Goal: Task Accomplishment & Management: Use online tool/utility

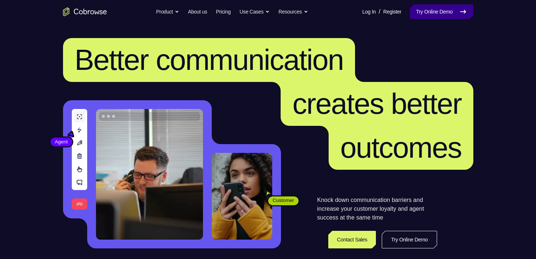
click at [434, 16] on link "Try Online Demo" at bounding box center [441, 11] width 63 height 15
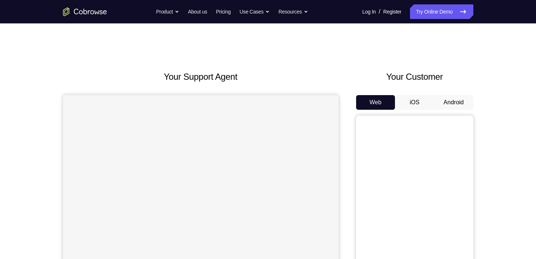
click at [437, 99] on button "Android" at bounding box center [453, 102] width 39 height 15
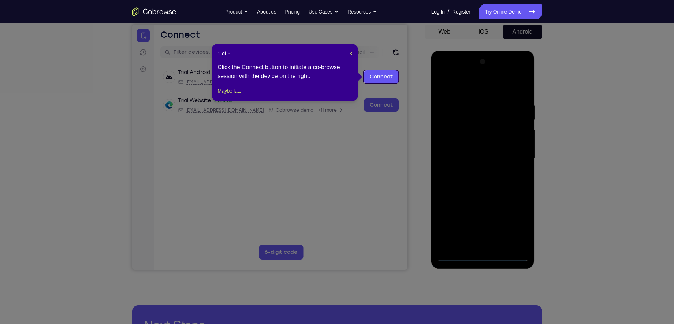
click at [348, 53] on header "1 of 8 ×" at bounding box center [285, 53] width 135 height 7
click at [350, 53] on span "×" at bounding box center [350, 54] width 3 height 6
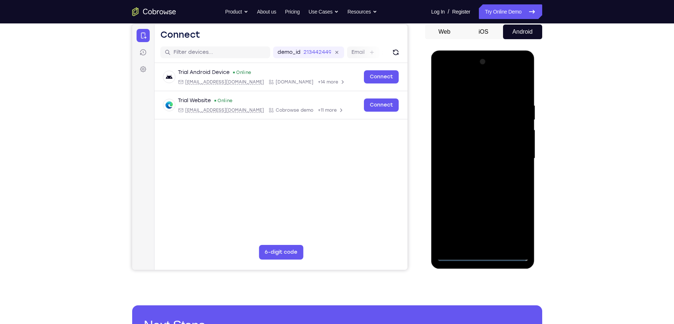
click at [482, 255] on div at bounding box center [483, 158] width 92 height 205
click at [514, 232] on div at bounding box center [483, 158] width 92 height 205
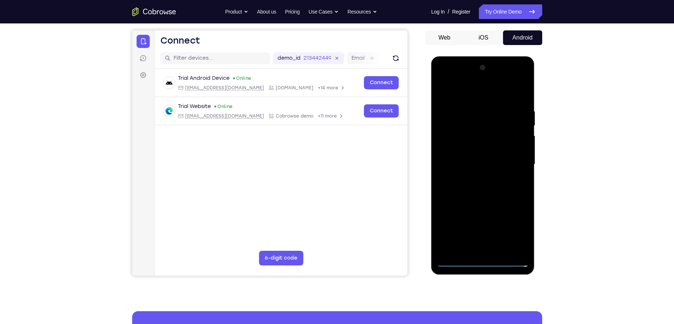
scroll to position [64, 0]
click at [453, 87] on div at bounding box center [483, 164] width 92 height 205
click at [514, 160] on div at bounding box center [483, 164] width 92 height 205
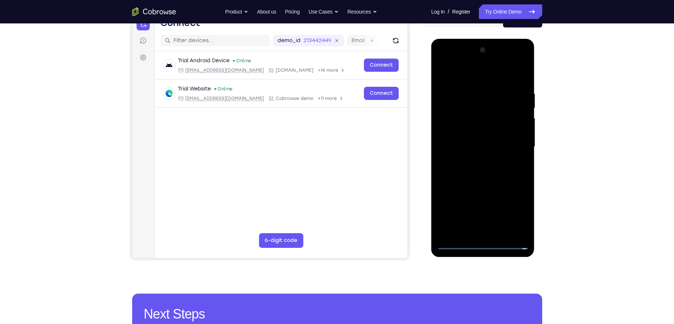
click at [476, 160] on div at bounding box center [483, 146] width 92 height 205
click at [473, 138] on div at bounding box center [483, 146] width 92 height 205
click at [473, 134] on div at bounding box center [483, 146] width 92 height 205
click at [474, 149] on div at bounding box center [483, 146] width 92 height 205
click at [493, 169] on div at bounding box center [483, 146] width 92 height 205
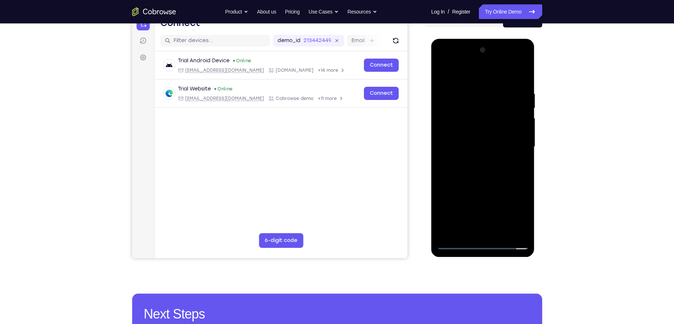
click at [493, 169] on div at bounding box center [483, 146] width 92 height 205
drag, startPoint x: 455, startPoint y: 78, endPoint x: 583, endPoint y: 87, distance: 128.1
click at [536, 87] on html "Online web based iOS Simulators and Android Emulators. Run iPhone, iPad, Mobile…" at bounding box center [484, 149] width 104 height 220
click at [485, 167] on div at bounding box center [483, 146] width 92 height 205
click at [488, 183] on div at bounding box center [483, 146] width 92 height 205
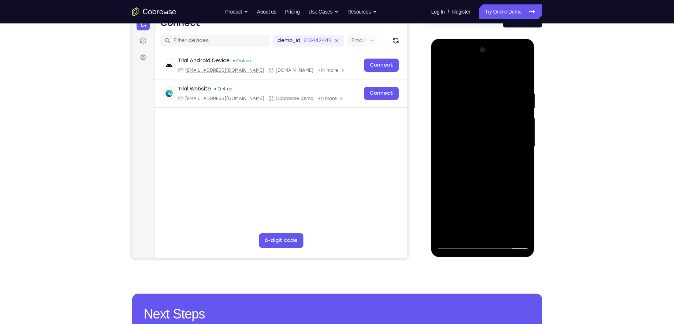
click at [474, 93] on div at bounding box center [483, 146] width 92 height 205
click at [512, 39] on div at bounding box center [484, 39] width 104 height 0
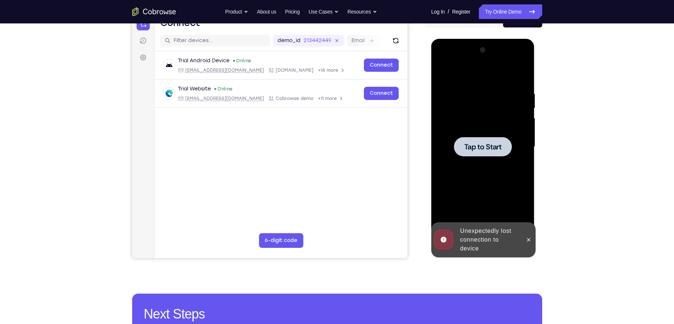
click at [486, 158] on div at bounding box center [483, 146] width 92 height 205
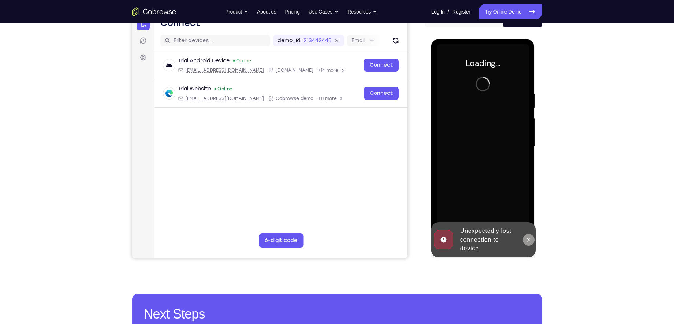
click at [525, 238] on button at bounding box center [529, 240] width 12 height 12
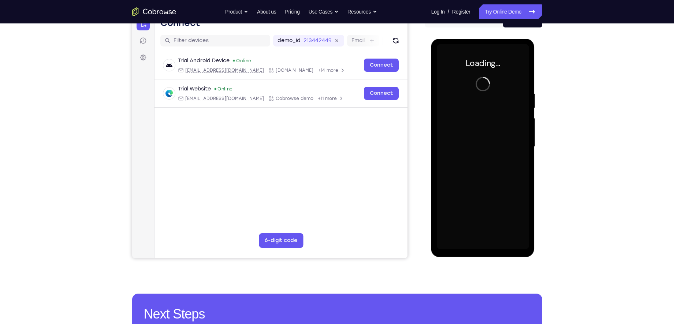
click at [464, 41] on div "Loading..." at bounding box center [484, 148] width 104 height 218
drag, startPoint x: 42, startPoint y: 32, endPoint x: 657, endPoint y: 99, distance: 618.3
click at [536, 99] on div "Your Support Agent Your Customer Web iOS Android Next Steps We’d be happy to gi…" at bounding box center [337, 182] width 674 height 483
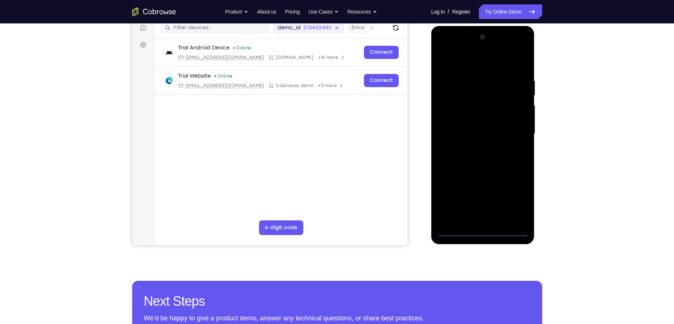
scroll to position [100, 0]
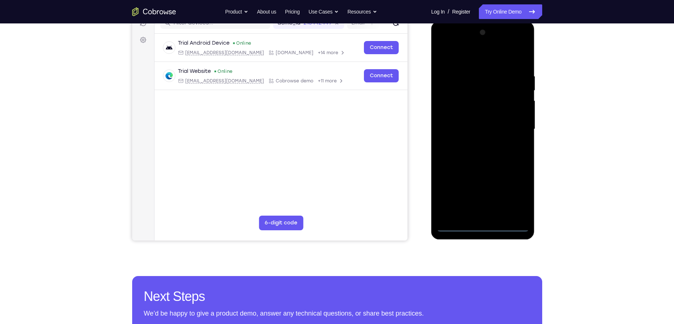
click at [486, 222] on div at bounding box center [483, 129] width 92 height 205
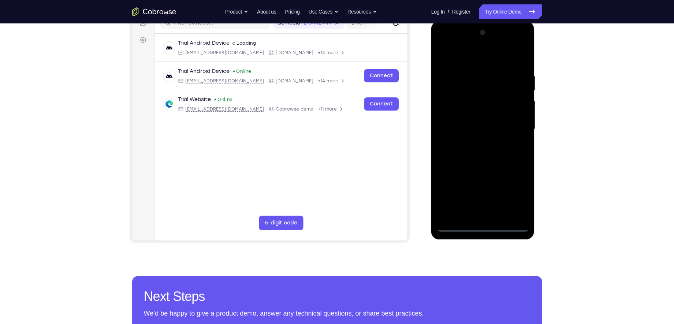
click at [482, 226] on div at bounding box center [483, 129] width 92 height 205
click at [511, 193] on div at bounding box center [483, 129] width 92 height 205
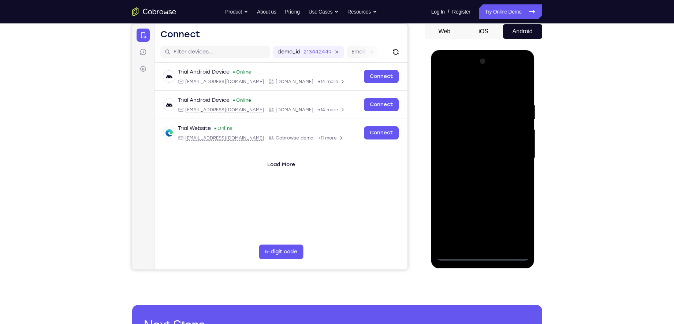
scroll to position [71, 0]
click at [467, 85] on div at bounding box center [483, 158] width 92 height 205
click at [511, 155] on div at bounding box center [483, 158] width 92 height 205
click at [479, 171] on div at bounding box center [483, 158] width 92 height 205
click at [479, 145] on div at bounding box center [483, 158] width 92 height 205
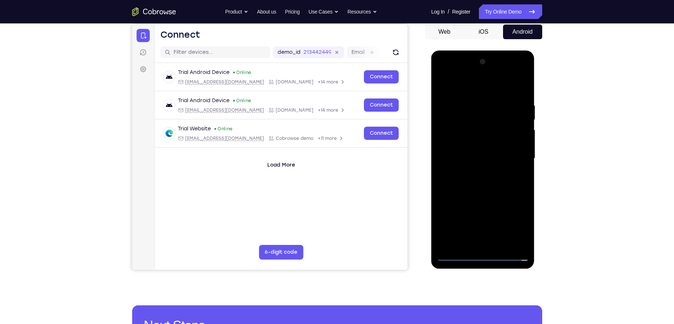
click at [479, 143] on div at bounding box center [483, 158] width 92 height 205
click at [480, 158] on div at bounding box center [483, 158] width 92 height 205
click at [483, 157] on div at bounding box center [483, 158] width 92 height 205
click at [495, 187] on div at bounding box center [483, 158] width 92 height 205
click at [489, 158] on div at bounding box center [483, 158] width 92 height 205
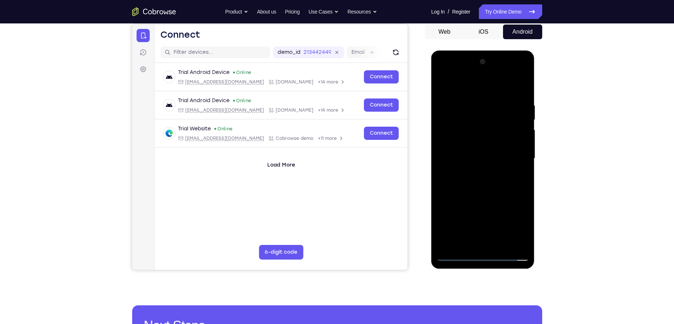
click at [478, 182] on div at bounding box center [483, 158] width 92 height 205
click at [489, 192] on div at bounding box center [483, 158] width 92 height 205
click at [501, 241] on div at bounding box center [483, 158] width 92 height 205
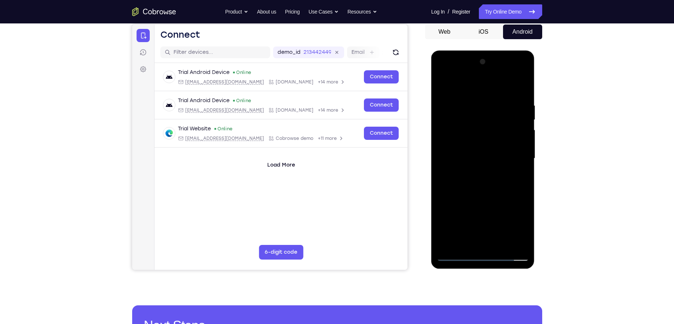
click at [486, 200] on div at bounding box center [483, 158] width 92 height 205
click at [489, 166] on div at bounding box center [483, 158] width 92 height 205
click at [477, 196] on div at bounding box center [483, 158] width 92 height 205
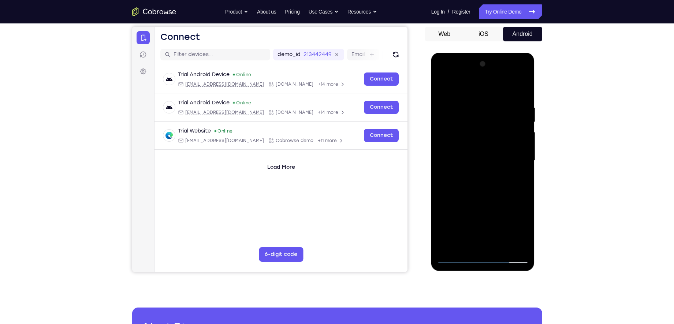
scroll to position [69, 0]
click at [501, 247] on div at bounding box center [483, 160] width 92 height 205
click at [468, 153] on div at bounding box center [483, 160] width 92 height 205
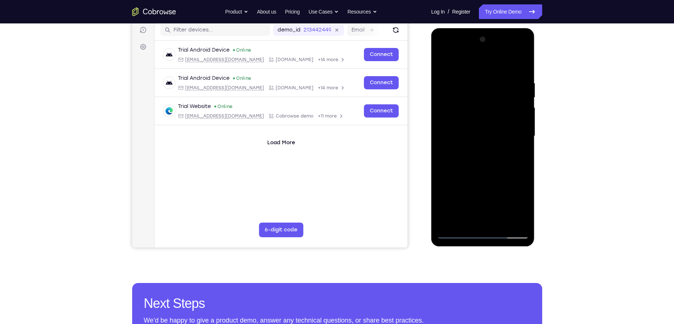
scroll to position [93, 0]
click at [473, 217] on div at bounding box center [483, 135] width 92 height 205
click at [517, 177] on div at bounding box center [483, 135] width 92 height 205
click at [511, 191] on div at bounding box center [483, 135] width 92 height 205
click at [516, 155] on div at bounding box center [483, 135] width 92 height 205
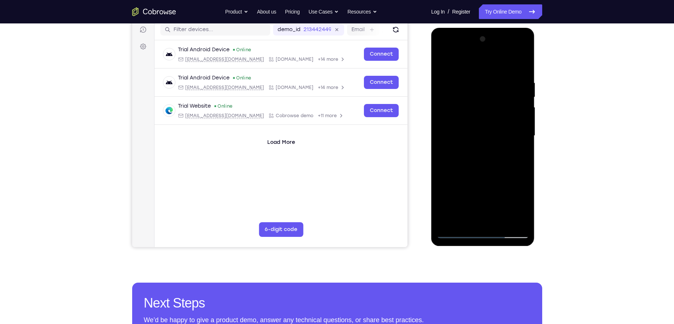
click at [447, 175] on div at bounding box center [483, 135] width 92 height 205
click at [455, 232] on div at bounding box center [483, 135] width 92 height 205
click at [465, 173] on div at bounding box center [483, 135] width 92 height 205
click at [457, 235] on div at bounding box center [483, 135] width 92 height 205
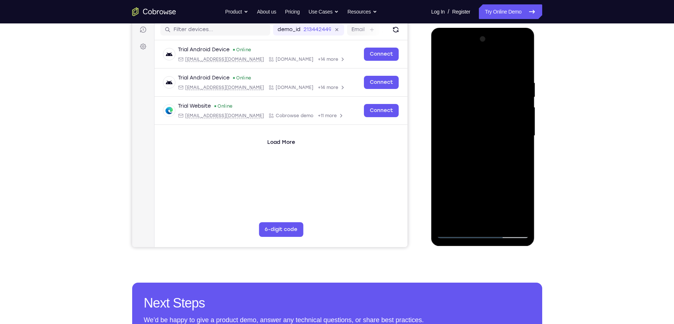
click at [457, 235] on div at bounding box center [483, 135] width 92 height 205
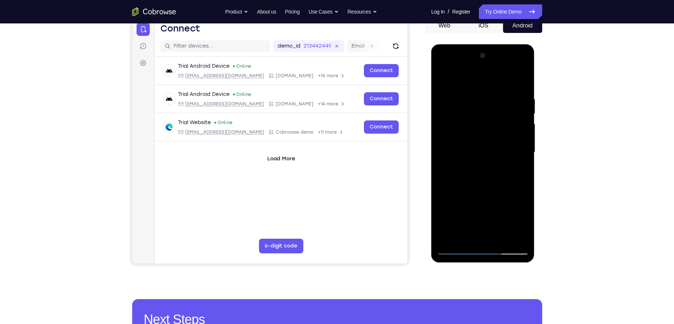
scroll to position [77, 0]
drag, startPoint x: 465, startPoint y: 144, endPoint x: 454, endPoint y: 222, distance: 78.5
click at [454, 222] on div at bounding box center [483, 151] width 92 height 205
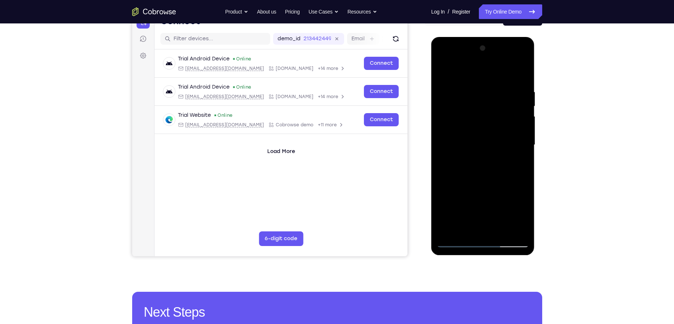
scroll to position [85, 0]
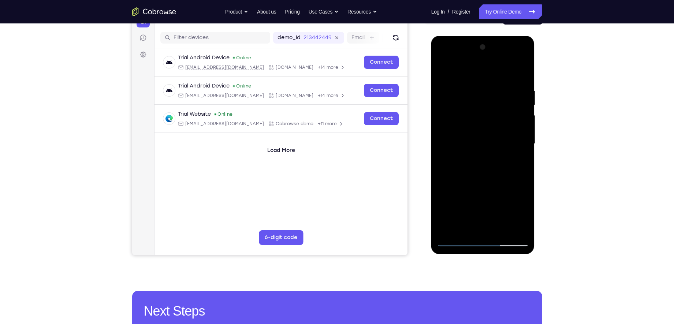
click at [449, 230] on div at bounding box center [483, 143] width 92 height 205
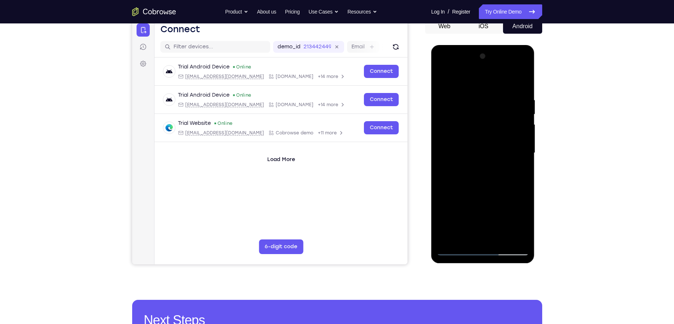
scroll to position [91, 0]
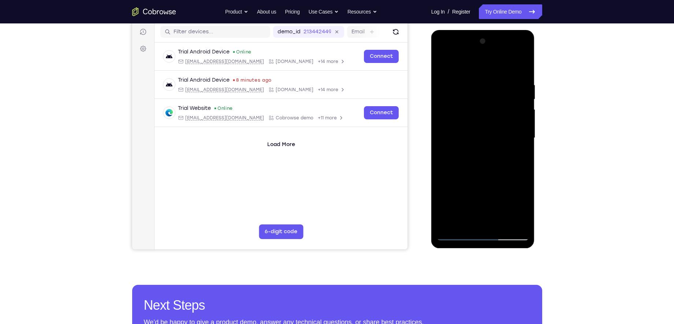
click at [524, 155] on div at bounding box center [483, 138] width 92 height 205
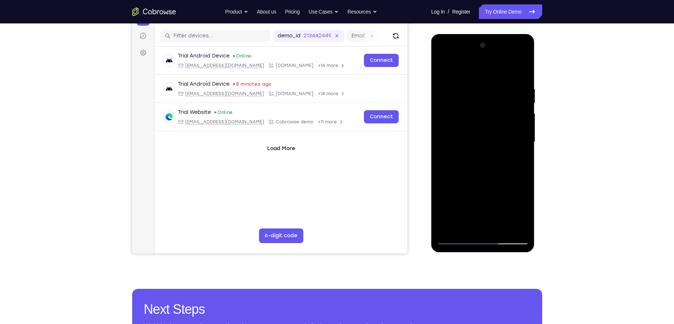
scroll to position [87, 0]
click at [524, 159] on div at bounding box center [483, 142] width 92 height 205
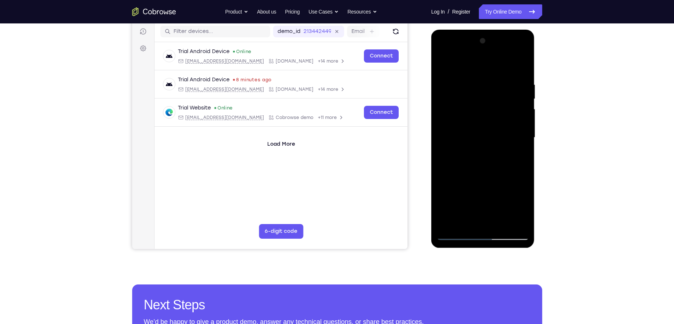
drag, startPoint x: 492, startPoint y: 140, endPoint x: 495, endPoint y: 195, distance: 55.0
click at [495, 195] on div at bounding box center [483, 137] width 92 height 205
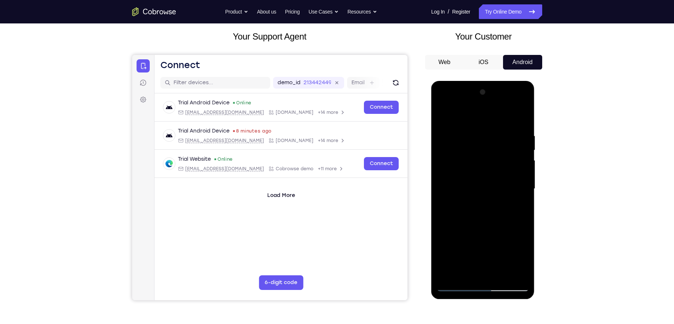
scroll to position [40, 0]
click at [476, 133] on div at bounding box center [483, 189] width 92 height 205
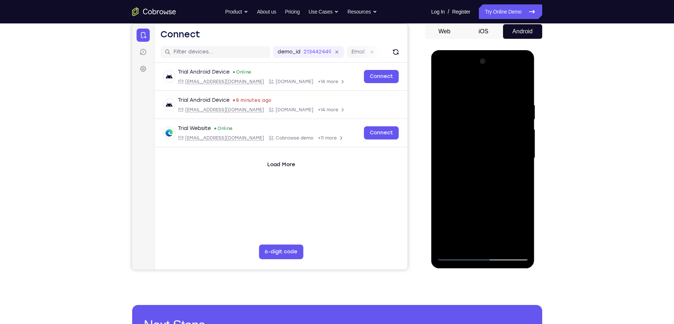
scroll to position [71, 0]
click at [511, 163] on div at bounding box center [483, 157] width 92 height 205
click at [513, 157] on div at bounding box center [483, 157] width 92 height 205
click at [517, 148] on div at bounding box center [483, 157] width 92 height 205
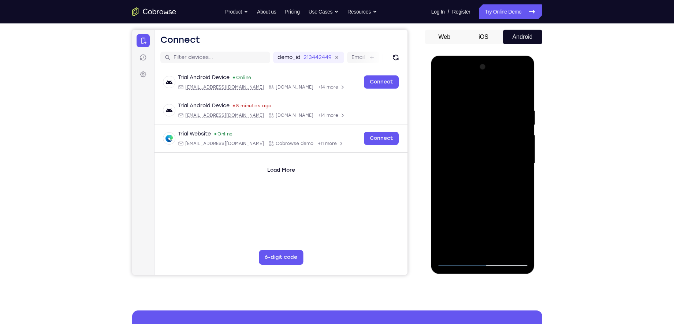
scroll to position [65, 0]
click at [520, 145] on div at bounding box center [483, 164] width 92 height 205
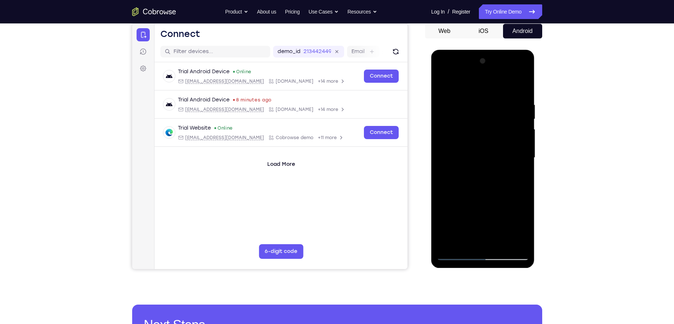
scroll to position [70, 0]
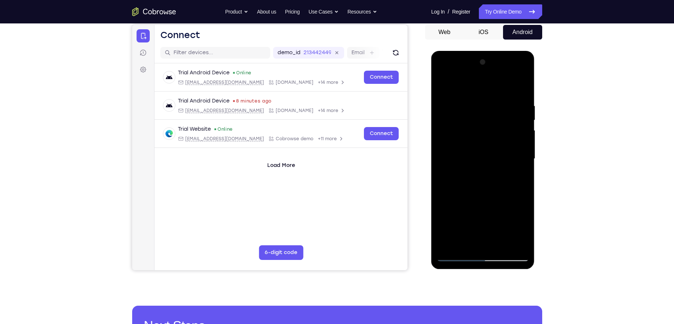
click at [518, 135] on div at bounding box center [483, 158] width 92 height 205
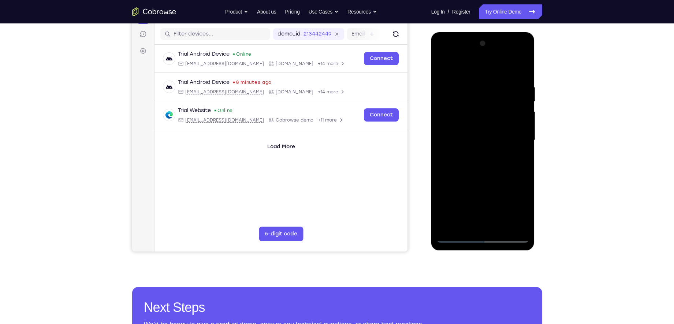
scroll to position [89, 0]
click at [518, 135] on div at bounding box center [483, 139] width 92 height 205
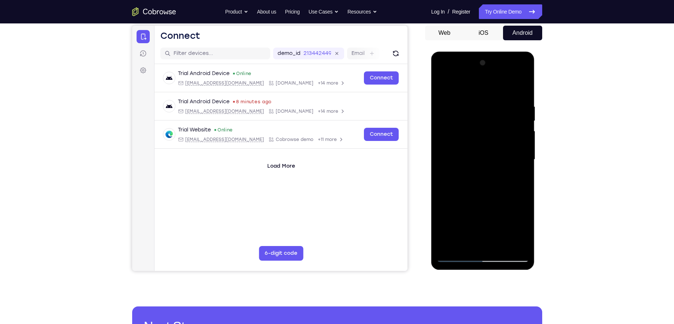
scroll to position [49, 0]
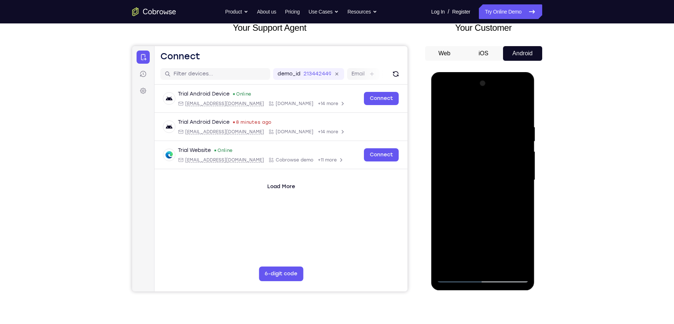
click at [521, 108] on div at bounding box center [483, 180] width 92 height 205
drag, startPoint x: 493, startPoint y: 158, endPoint x: 501, endPoint y: 129, distance: 29.4
click at [501, 129] on div at bounding box center [483, 180] width 92 height 205
click at [522, 137] on div at bounding box center [483, 180] width 92 height 205
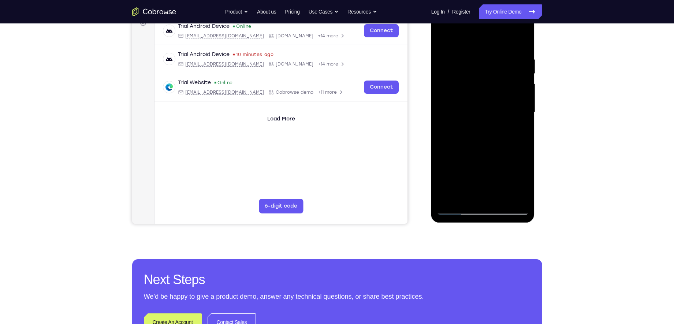
scroll to position [123, 0]
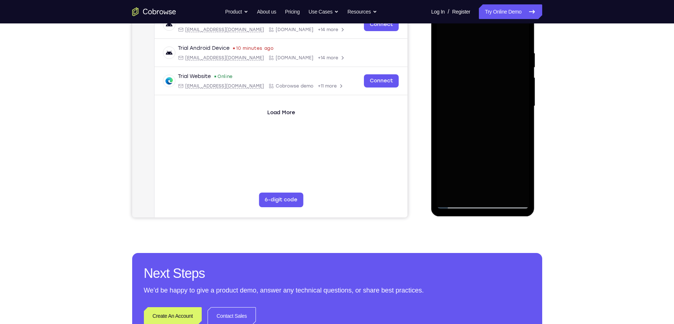
click at [454, 172] on div at bounding box center [483, 106] width 92 height 205
